Goal: Navigation & Orientation: Find specific page/section

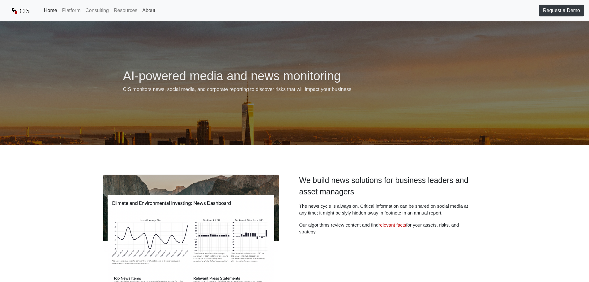
click at [149, 17] on link "About" at bounding box center [149, 10] width 18 height 12
